Goal: Check status

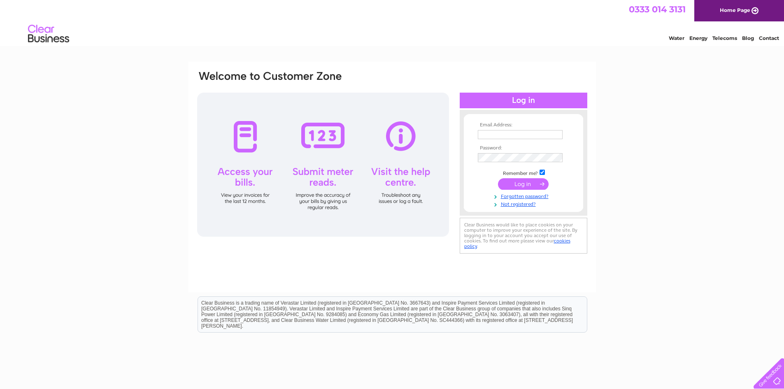
type input "enquiries@a1infrastructureandbuildingltd.co.uk"
click at [522, 184] on input "submit" at bounding box center [523, 184] width 51 height 12
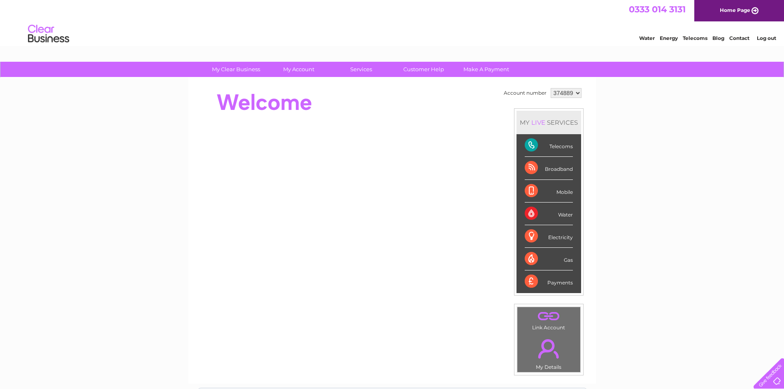
click at [560, 145] on div "Telecoms" at bounding box center [549, 145] width 48 height 23
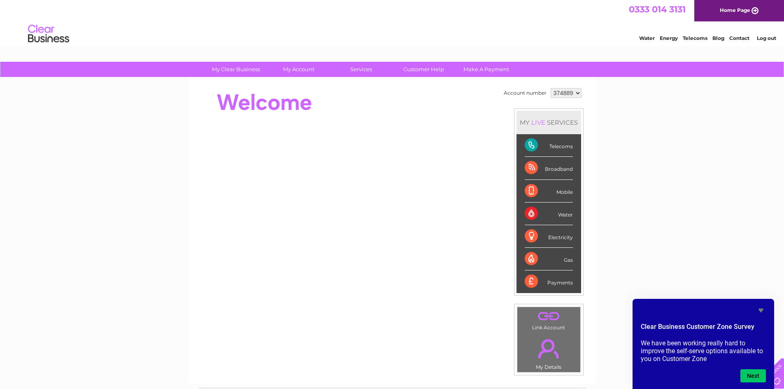
click at [556, 147] on div "Telecoms" at bounding box center [549, 145] width 48 height 23
click at [531, 147] on div "Telecoms" at bounding box center [549, 145] width 48 height 23
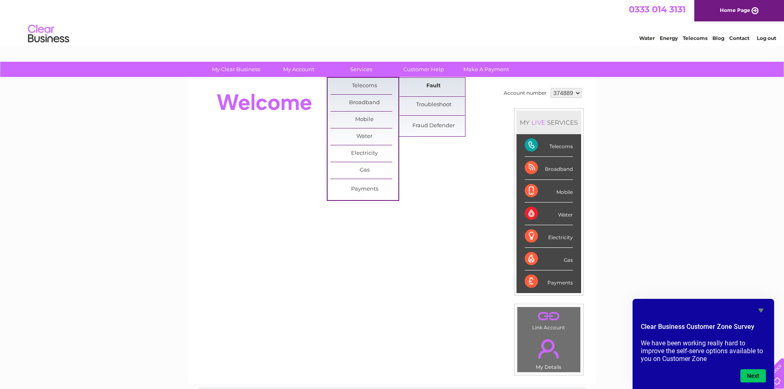
click at [428, 88] on link "Fault" at bounding box center [434, 86] width 68 height 16
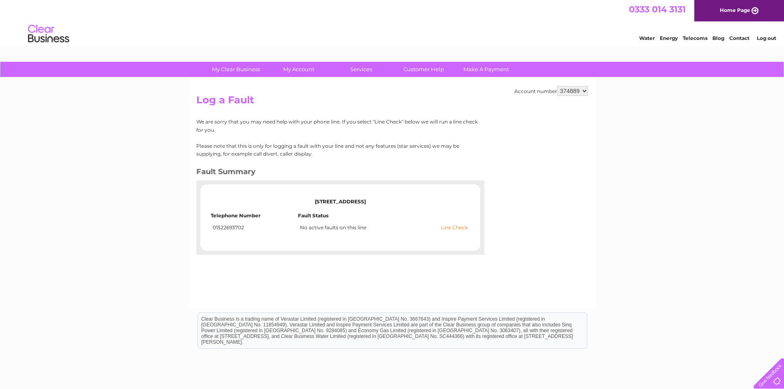
click at [460, 226] on link "Line Check" at bounding box center [454, 228] width 27 height 6
click at [453, 228] on link "Line Check" at bounding box center [454, 228] width 27 height 6
click at [452, 228] on link "Line Check" at bounding box center [454, 228] width 27 height 6
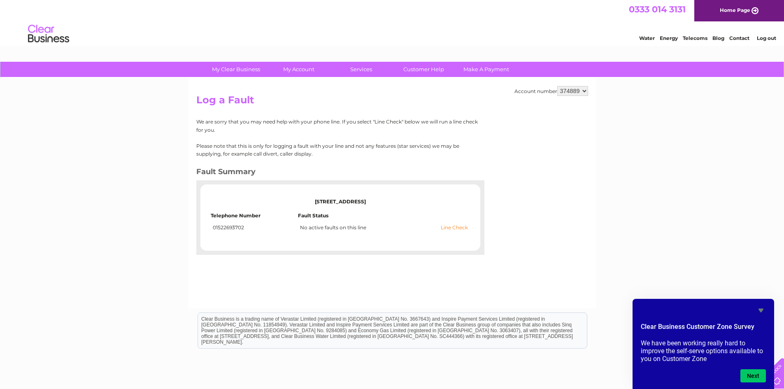
click at [452, 228] on link "Line Check" at bounding box center [454, 228] width 27 height 6
click at [450, 227] on link "Line Check" at bounding box center [454, 228] width 27 height 6
click at [449, 227] on link "Line Check" at bounding box center [454, 228] width 27 height 6
click at [450, 228] on link "Line Check" at bounding box center [454, 228] width 27 height 6
